Goal: Task Accomplishment & Management: Use online tool/utility

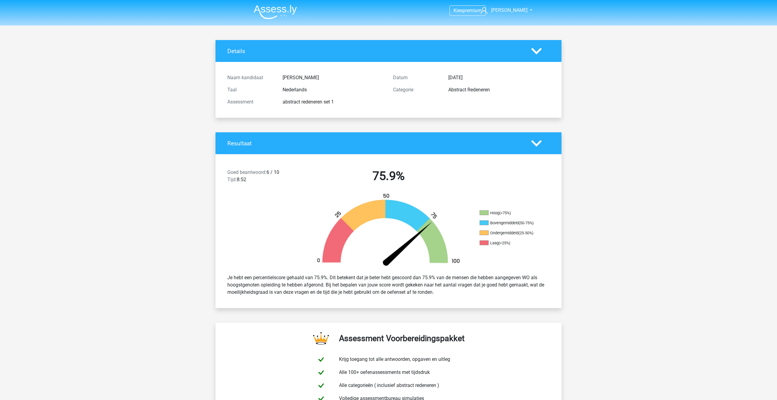
click at [263, 12] on img at bounding box center [275, 12] width 43 height 14
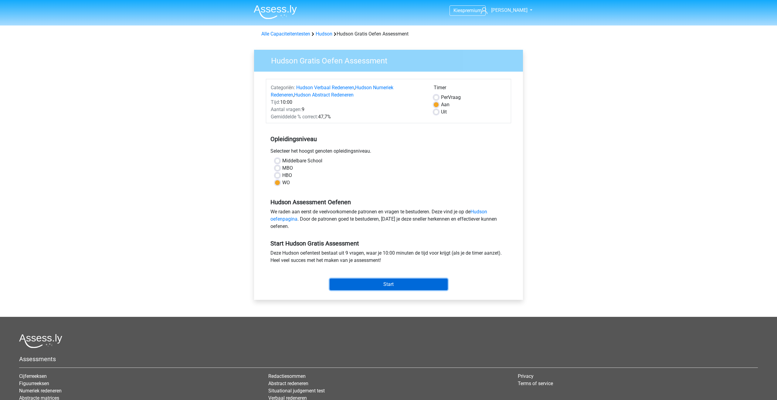
click at [344, 284] on input "Start" at bounding box center [389, 285] width 118 height 12
